Goal: Task Accomplishment & Management: Manage account settings

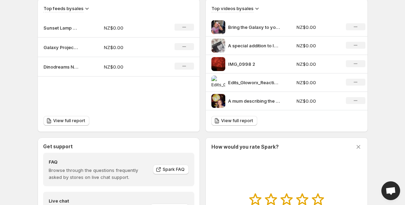
scroll to position [240, 0]
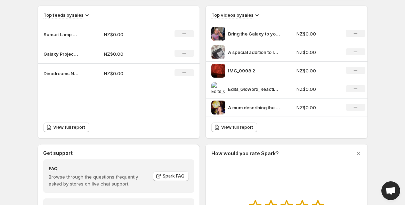
click at [241, 91] on p "Edits_Gloworx_Reaction_Video_20250813_205004" at bounding box center [254, 89] width 52 height 7
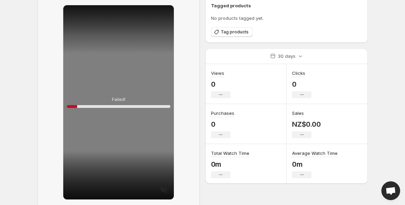
scroll to position [76, 0]
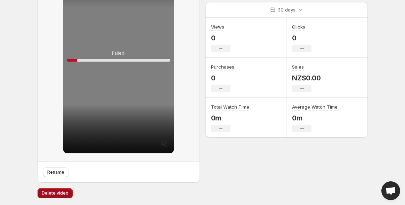
click at [47, 195] on span "Delete video" at bounding box center [55, 193] width 27 height 6
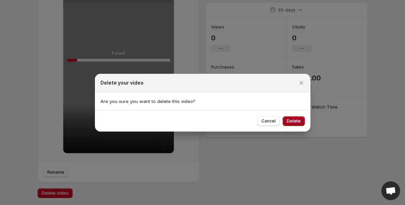
click at [295, 119] on span "Delete" at bounding box center [294, 121] width 14 height 6
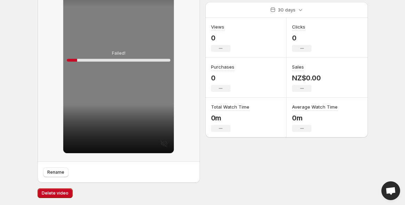
scroll to position [0, 0]
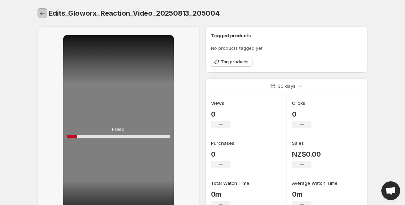
click at [41, 15] on icon "Settings" at bounding box center [42, 12] width 5 height 3
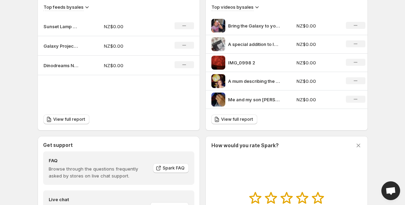
scroll to position [246, 0]
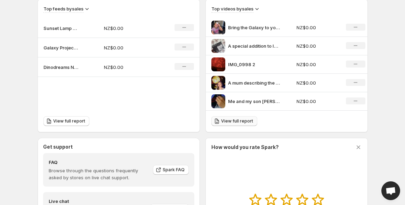
click at [240, 123] on span "View full report" at bounding box center [237, 121] width 32 height 6
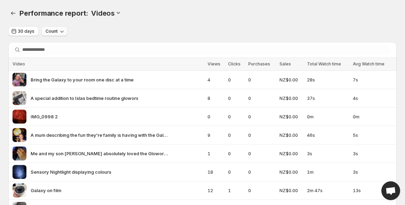
click at [55, 34] on span "Count" at bounding box center [52, 32] width 12 height 6
click at [12, 14] on icon "Performance report" at bounding box center [13, 12] width 5 height 3
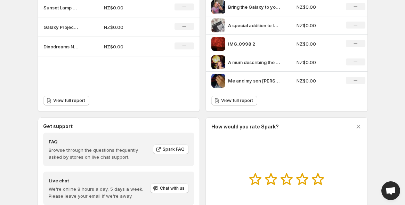
scroll to position [184, 0]
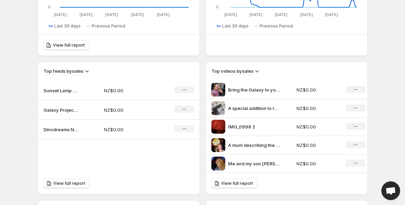
click at [59, 91] on p "Sunset Lamp videos" at bounding box center [60, 90] width 35 height 7
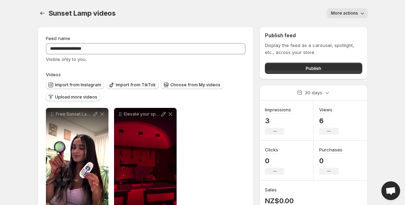
click at [351, 10] on button "More actions" at bounding box center [347, 13] width 41 height 10
click at [287, 13] on div "More actions" at bounding box center [246, 13] width 244 height 10
click at [43, 14] on icon "Settings" at bounding box center [42, 13] width 7 height 7
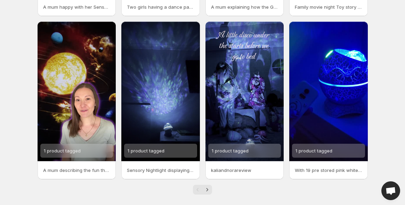
scroll to position [170, 0]
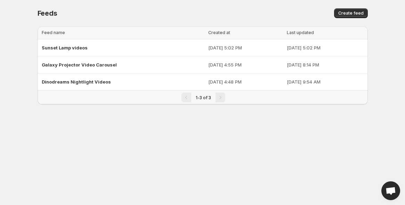
click at [270, 5] on div "Feeds. This page is ready Feeds Create feed" at bounding box center [203, 13] width 330 height 26
click at [266, 18] on div "Feeds. This page is ready Feeds Create feed" at bounding box center [203, 13] width 330 height 26
click at [276, 13] on div "Create feed" at bounding box center [283, 13] width 169 height 10
